Goal: Task Accomplishment & Management: Use online tool/utility

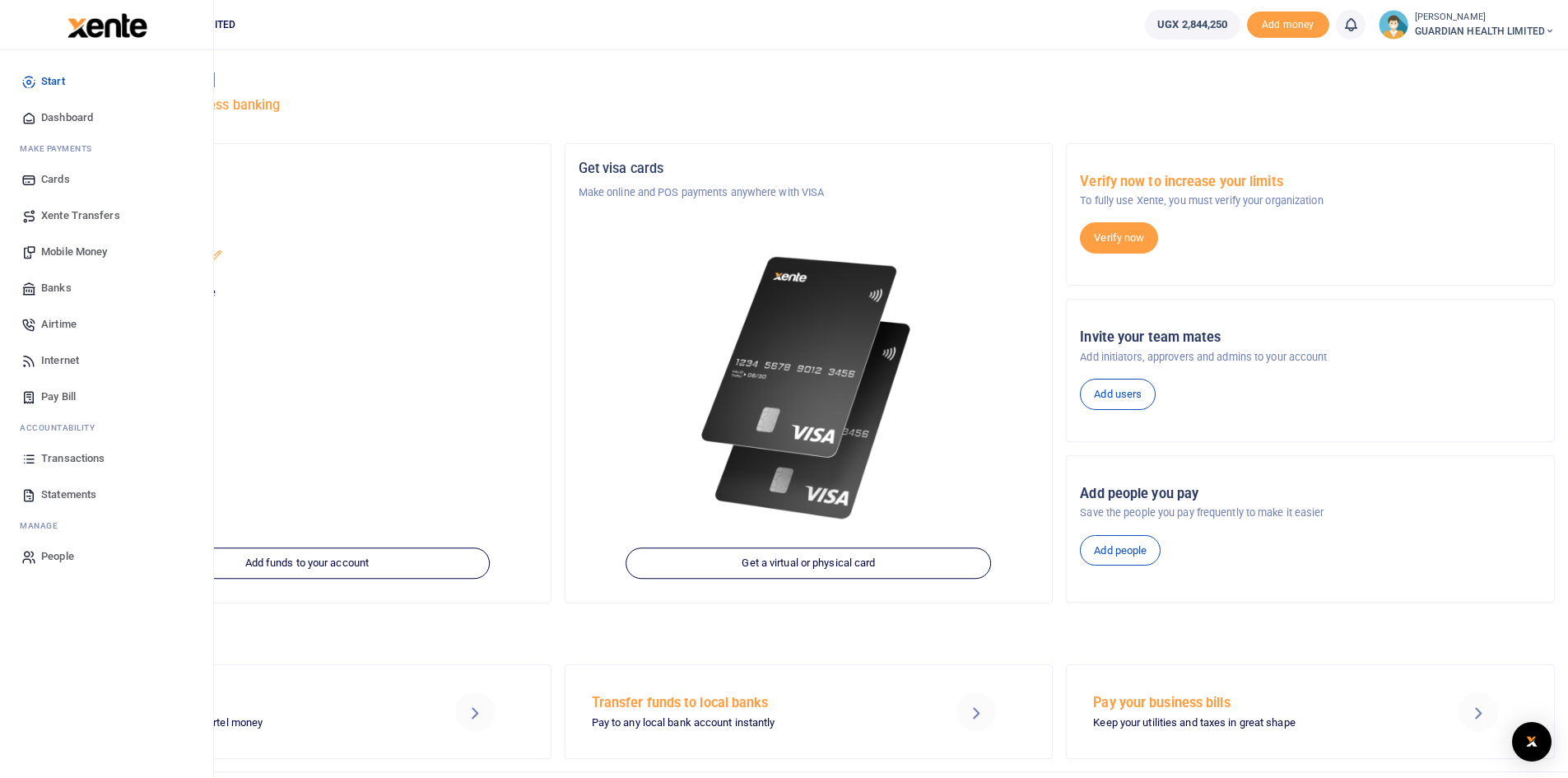
click at [84, 462] on span "Transactions" at bounding box center [72, 458] width 63 height 17
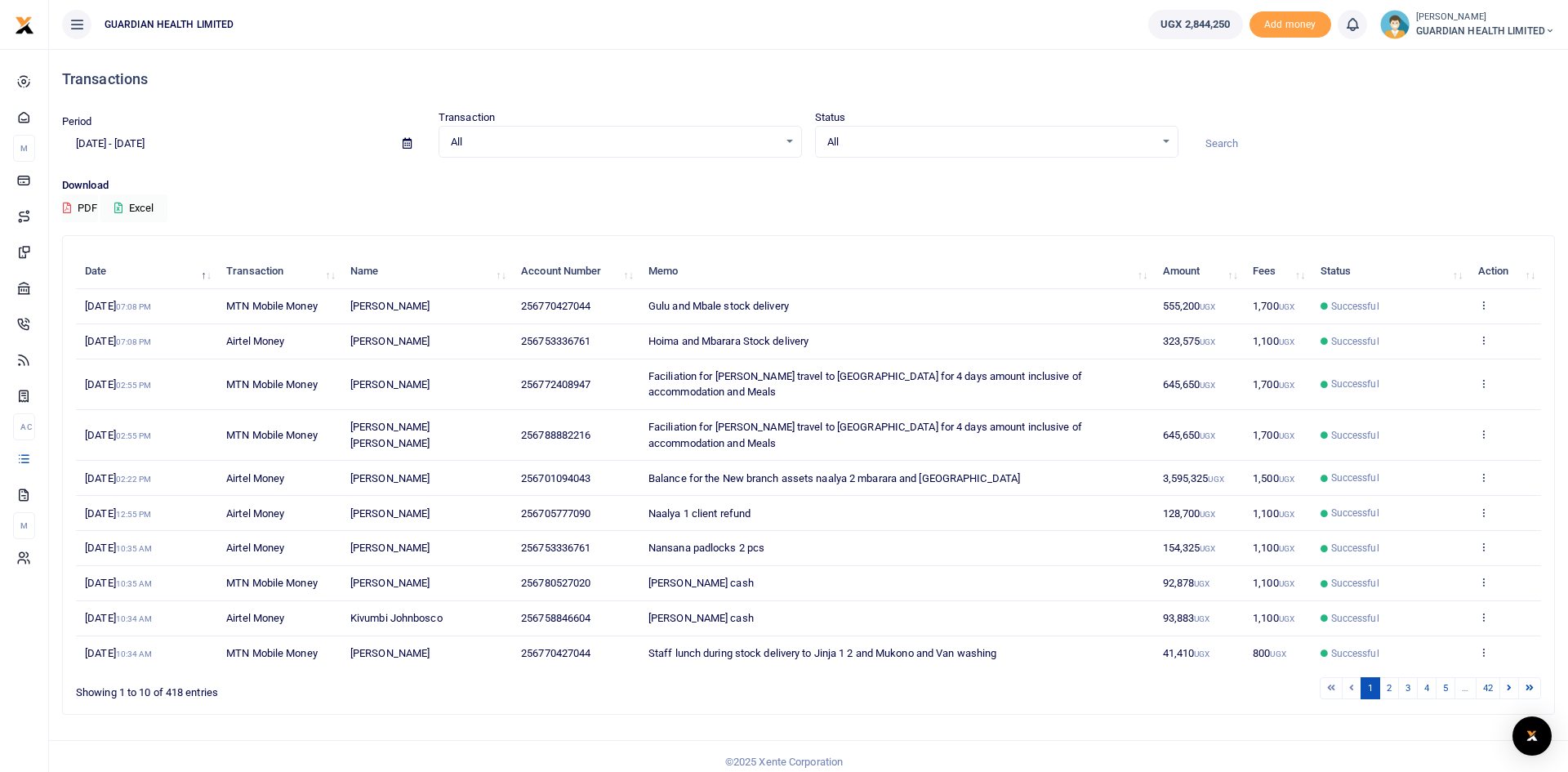
click at [409, 143] on icon at bounding box center [407, 143] width 9 height 11
click at [111, 227] on li "Last 7 Days" at bounding box center [120, 227] width 114 height 26
type input "08/08/2025 - 08/14/2025"
click at [122, 210] on icon at bounding box center [118, 207] width 8 height 11
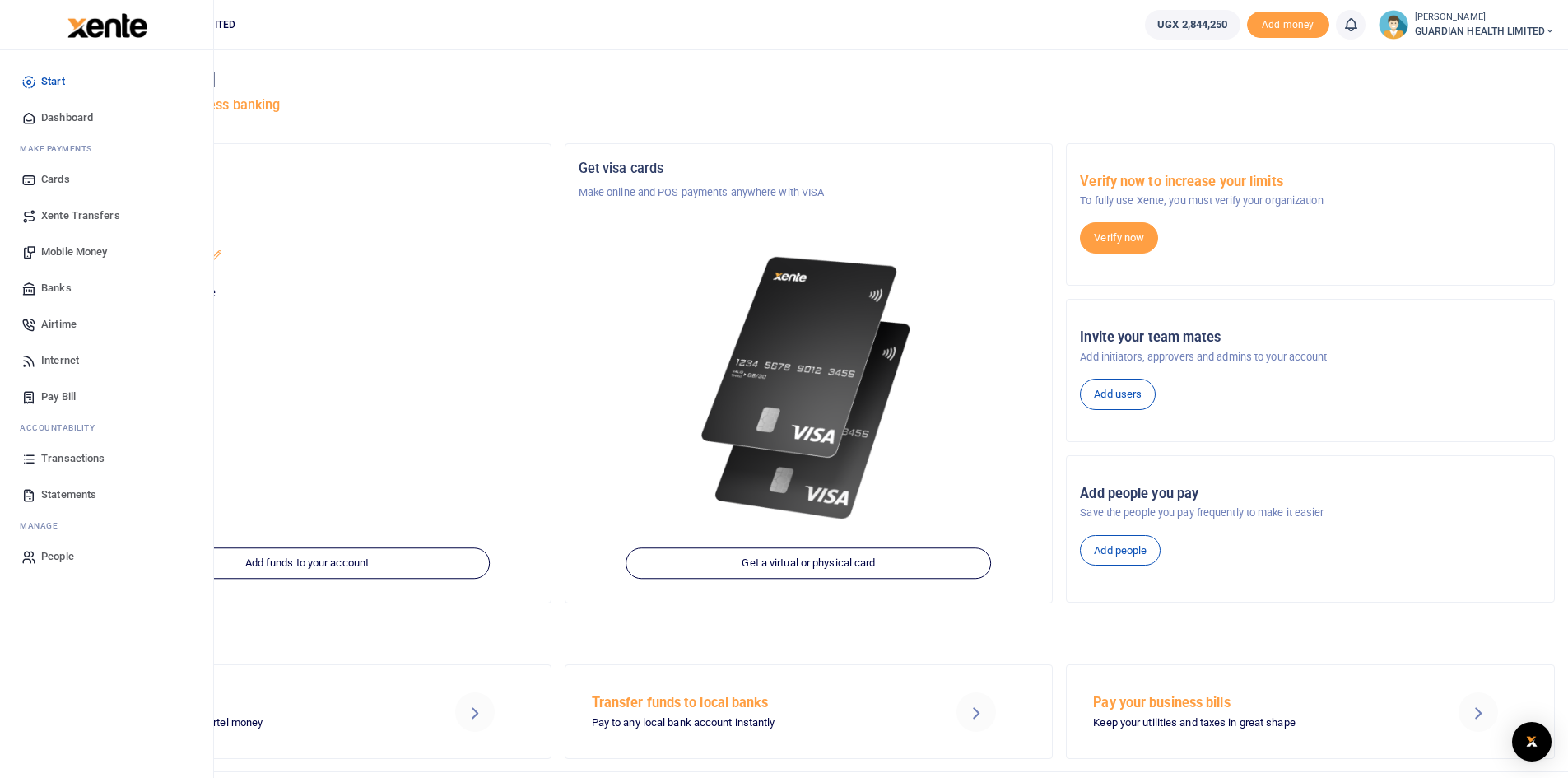
click at [88, 110] on span "Dashboard" at bounding box center [67, 118] width 52 height 17
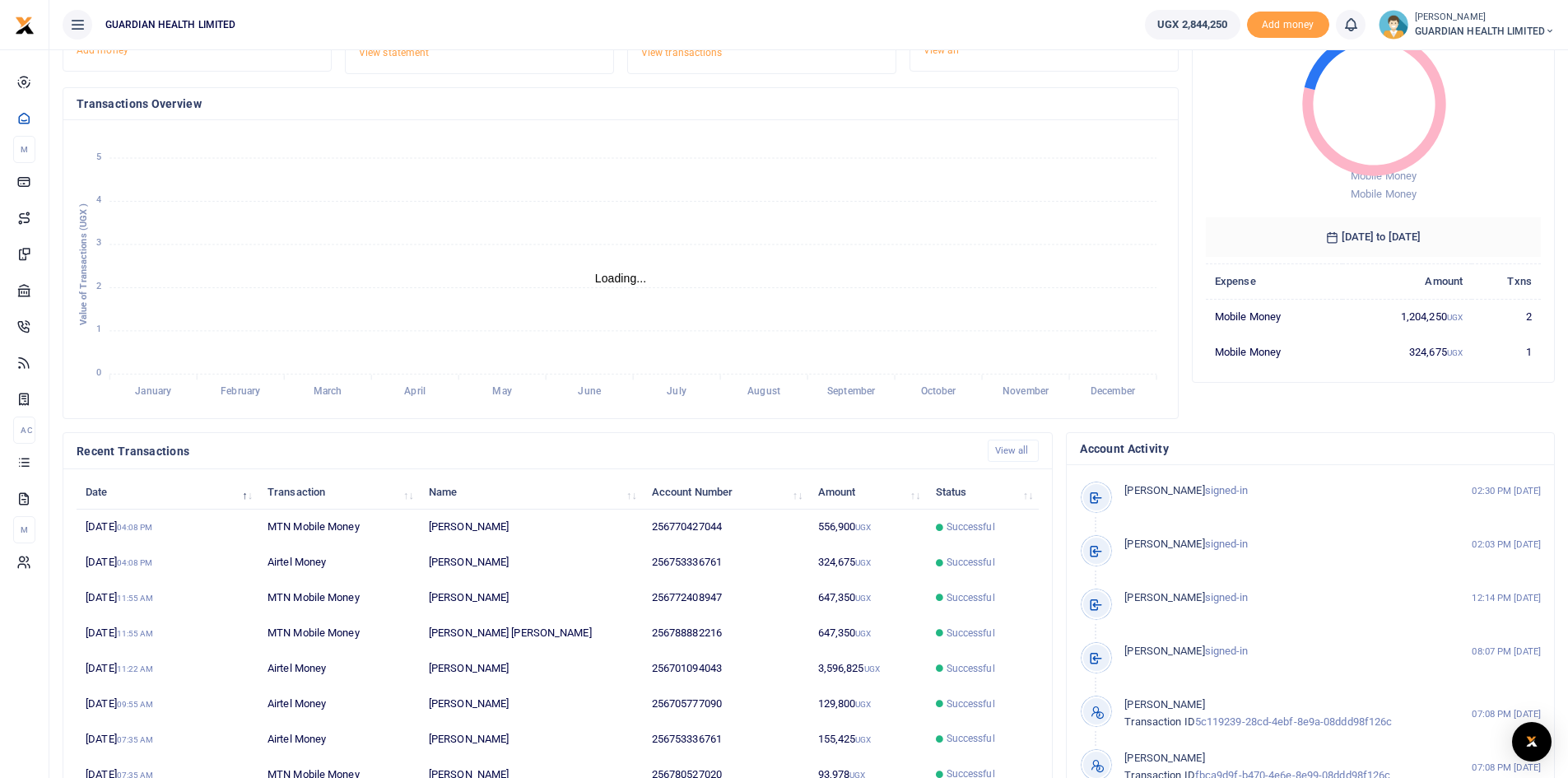
scroll to position [206, 0]
